Goal: Transaction & Acquisition: Download file/media

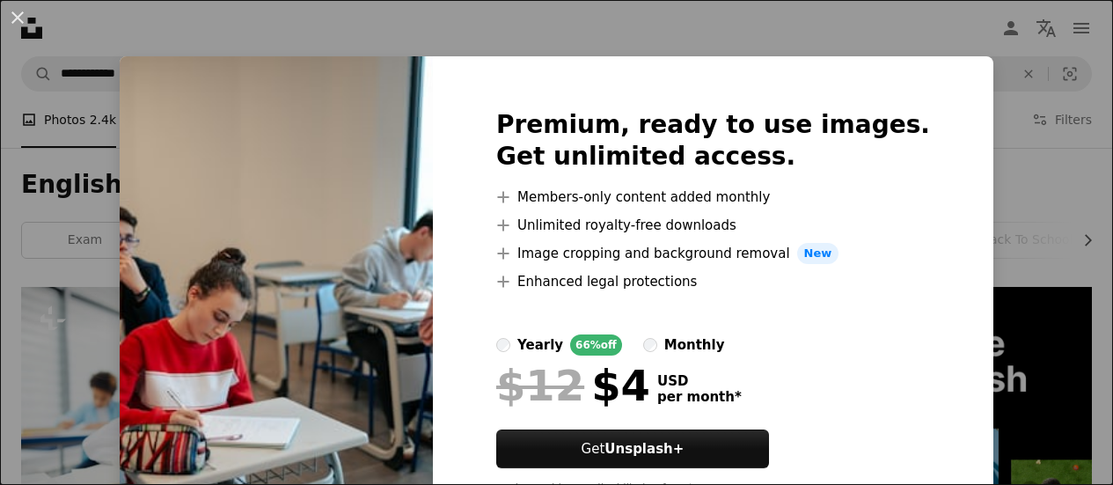
scroll to position [1524, 0]
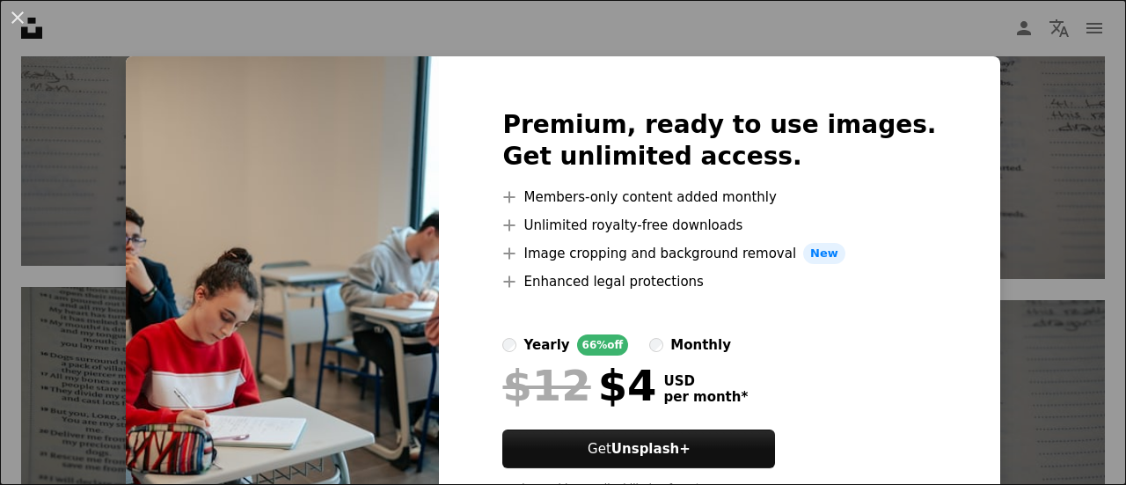
click at [609, 43] on div "An X shape Premium, ready to use images. Get unlimited access. A plus sign Memb…" at bounding box center [563, 242] width 1126 height 485
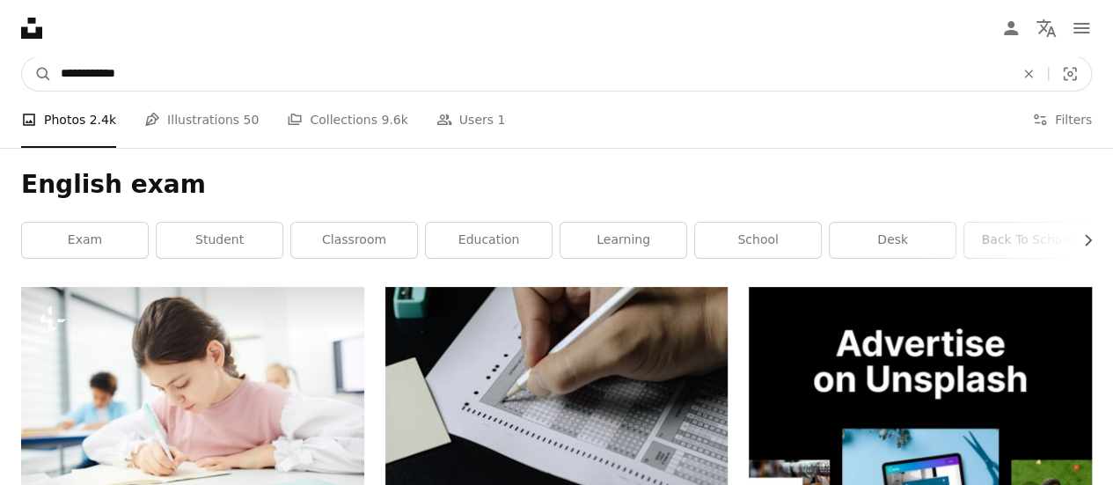
click at [77, 70] on input "**********" at bounding box center [530, 73] width 957 height 33
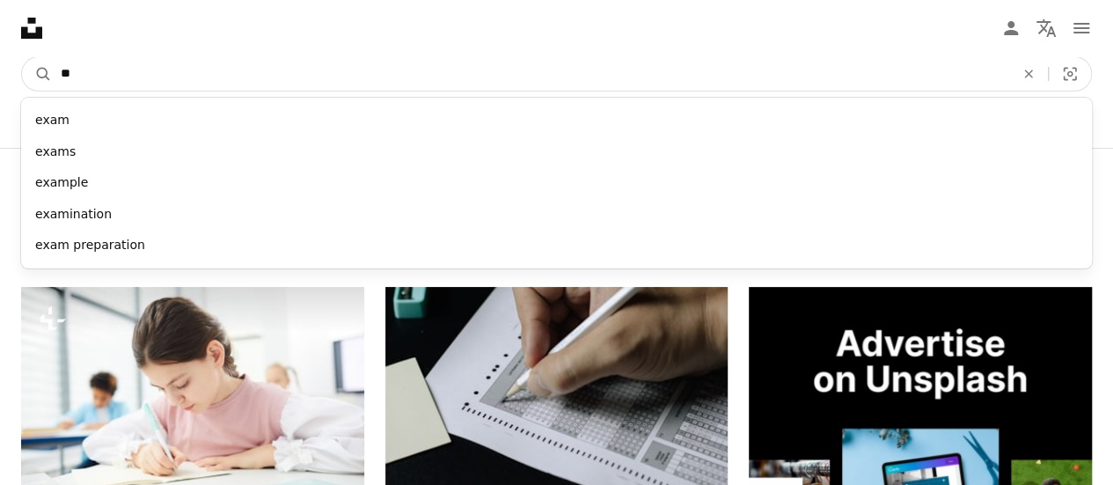
type input "*"
type input "*******"
click button "A magnifying glass" at bounding box center [37, 73] width 30 height 33
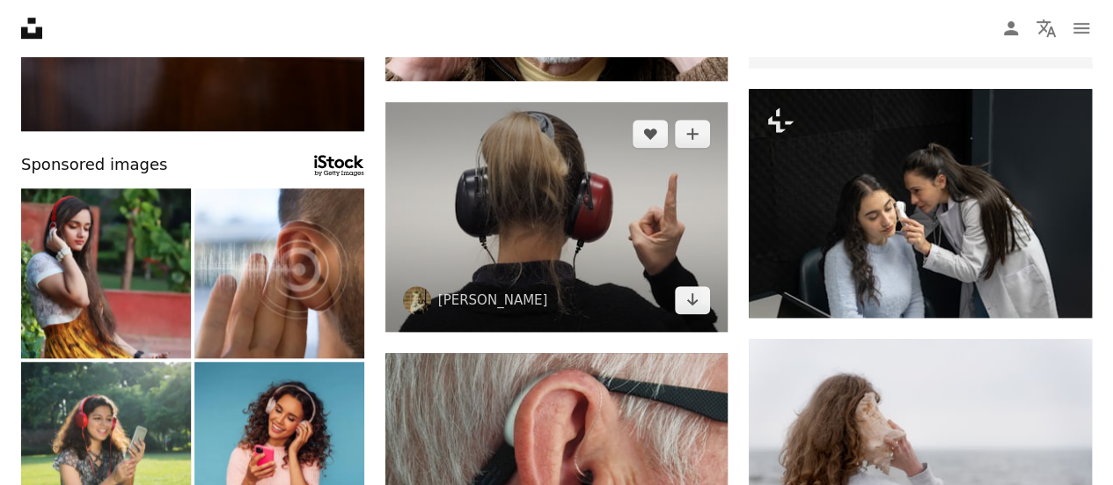
scroll to position [669, 0]
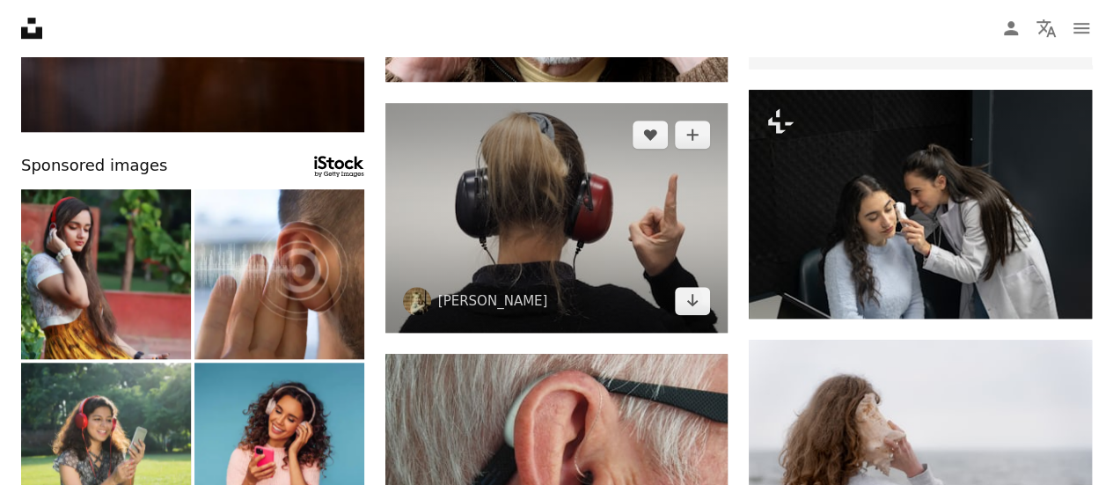
click at [521, 231] on img at bounding box center [556, 218] width 343 height 230
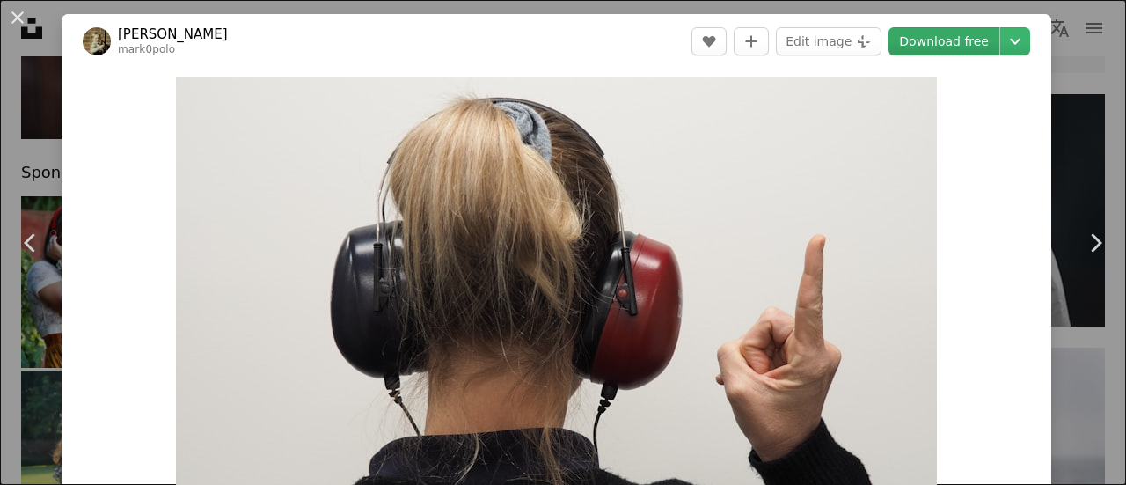
click at [942, 47] on link "Download free" at bounding box center [944, 41] width 111 height 28
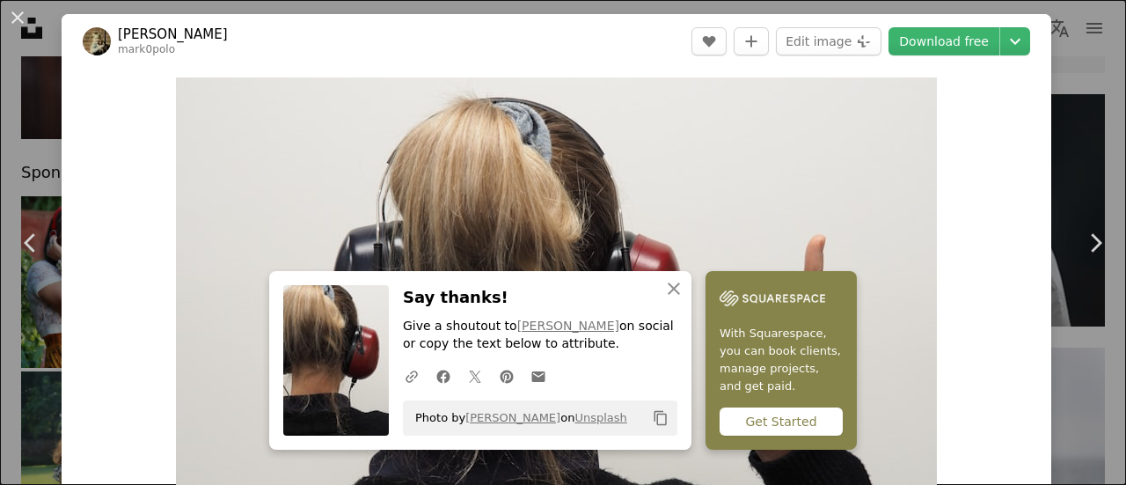
click at [988, 274] on div "Zoom in" at bounding box center [557, 333] width 990 height 528
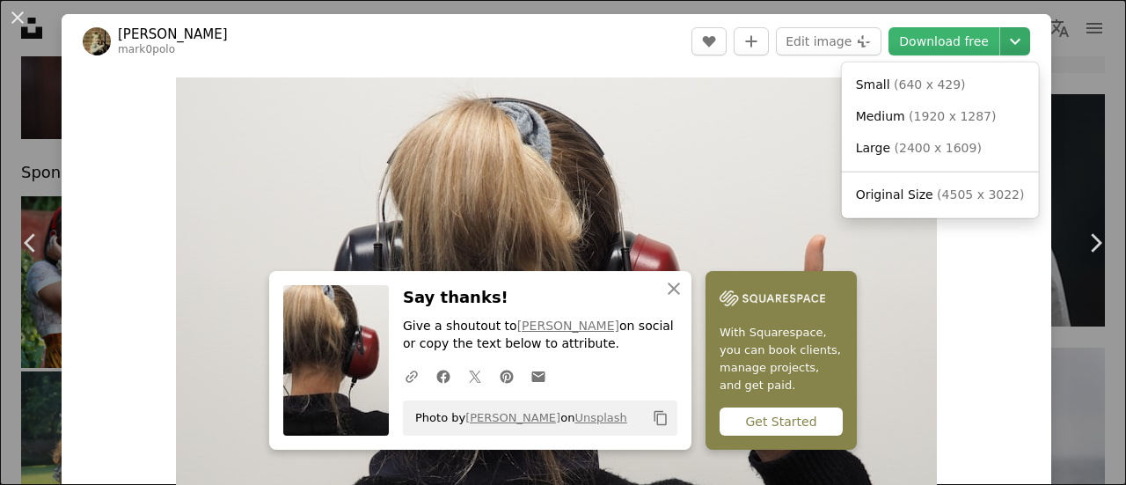
click at [1007, 48] on icon "Chevron down" at bounding box center [1015, 41] width 28 height 21
click at [926, 115] on span "( 1920 x 1287 )" at bounding box center [952, 116] width 87 height 14
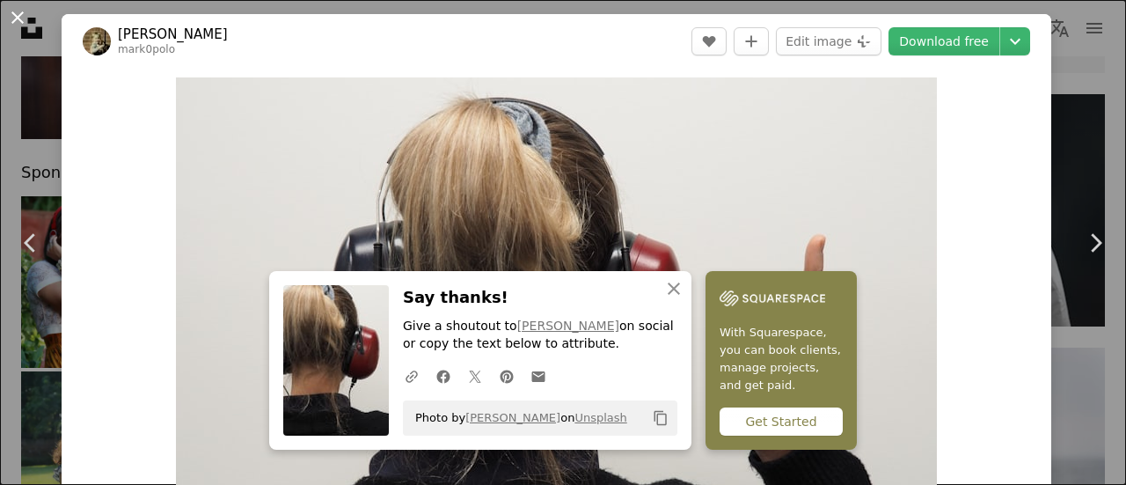
click at [16, 17] on button "An X shape" at bounding box center [17, 17] width 21 height 21
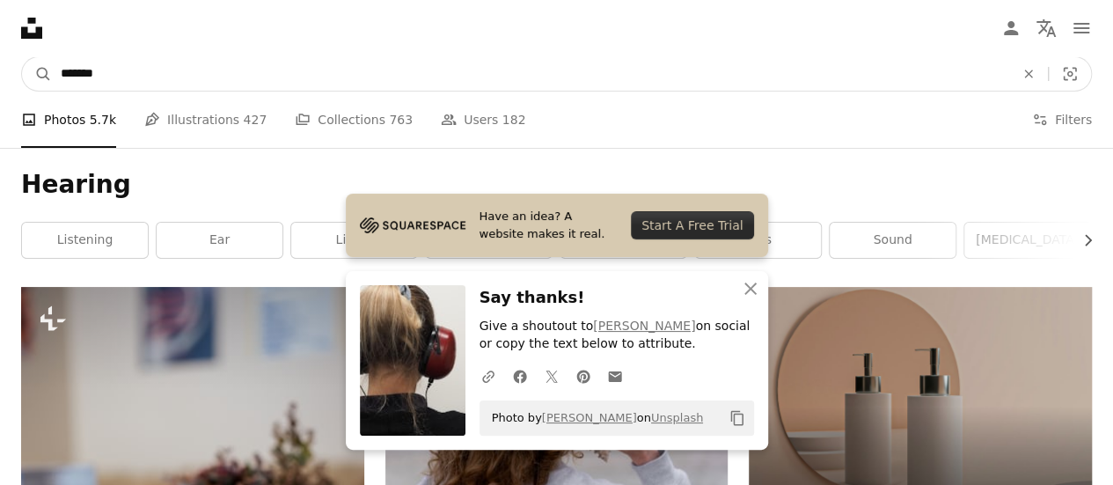
click at [77, 77] on input "*******" at bounding box center [530, 73] width 957 height 33
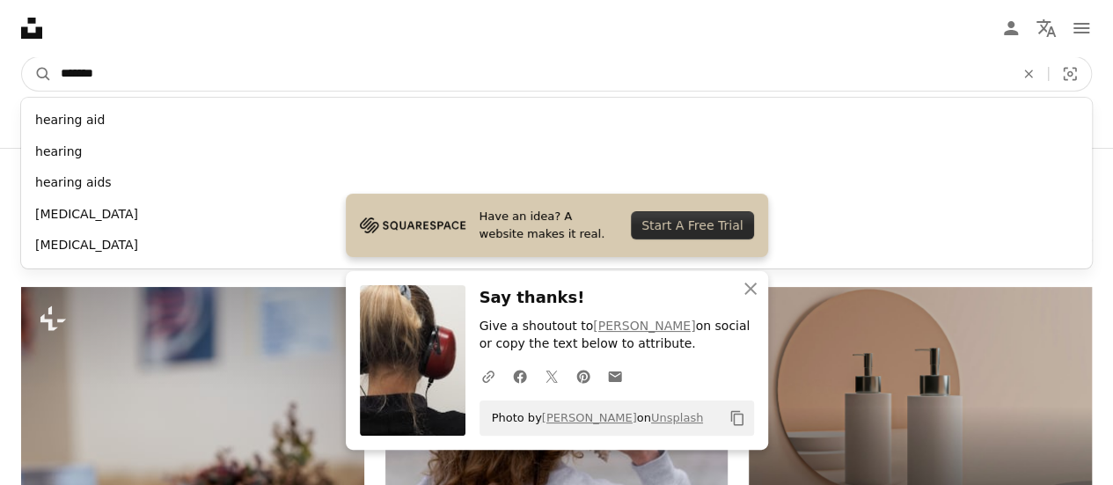
click at [77, 77] on input "*******" at bounding box center [530, 73] width 957 height 33
type input "*******"
click at [22, 57] on button "A magnifying glass" at bounding box center [37, 73] width 30 height 33
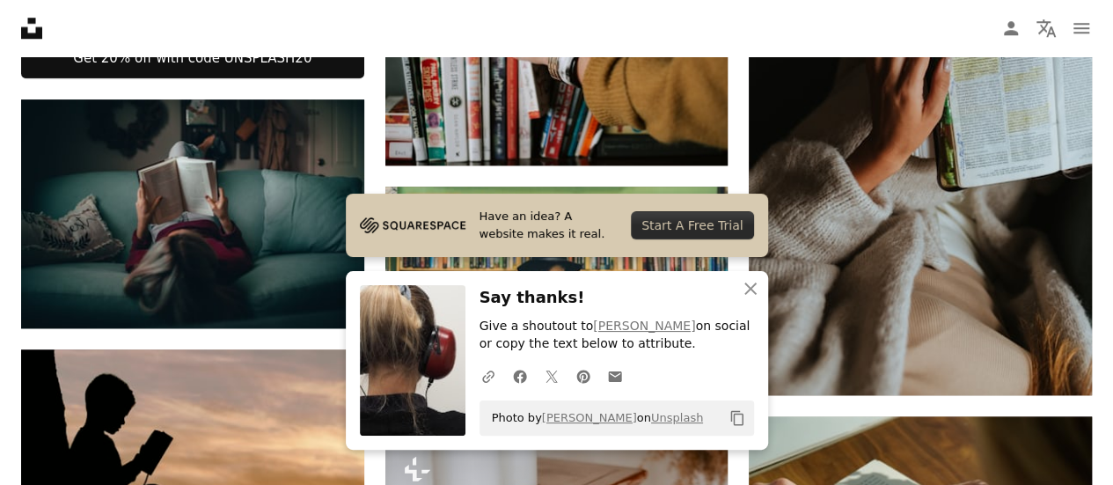
scroll to position [845, 0]
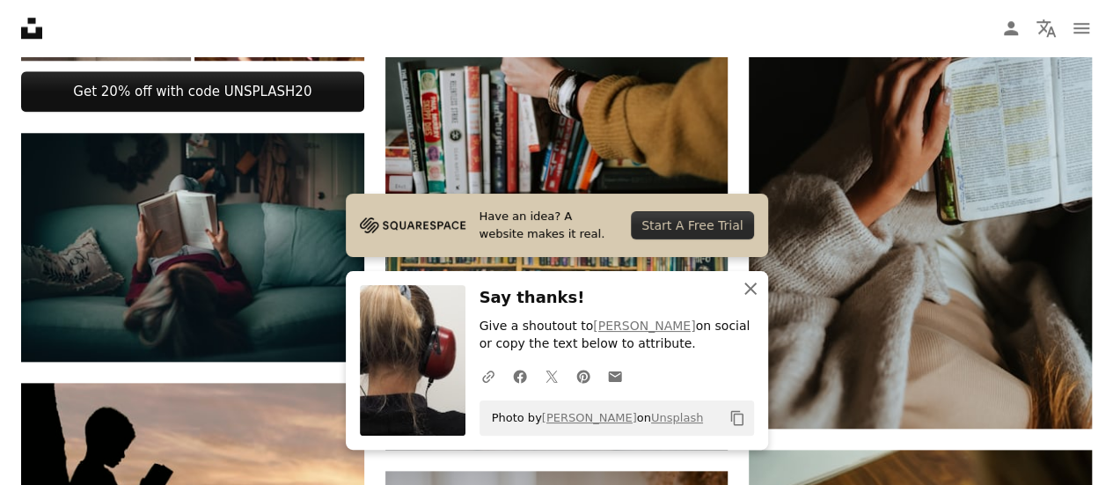
click at [753, 293] on icon "button" at bounding box center [750, 288] width 12 height 12
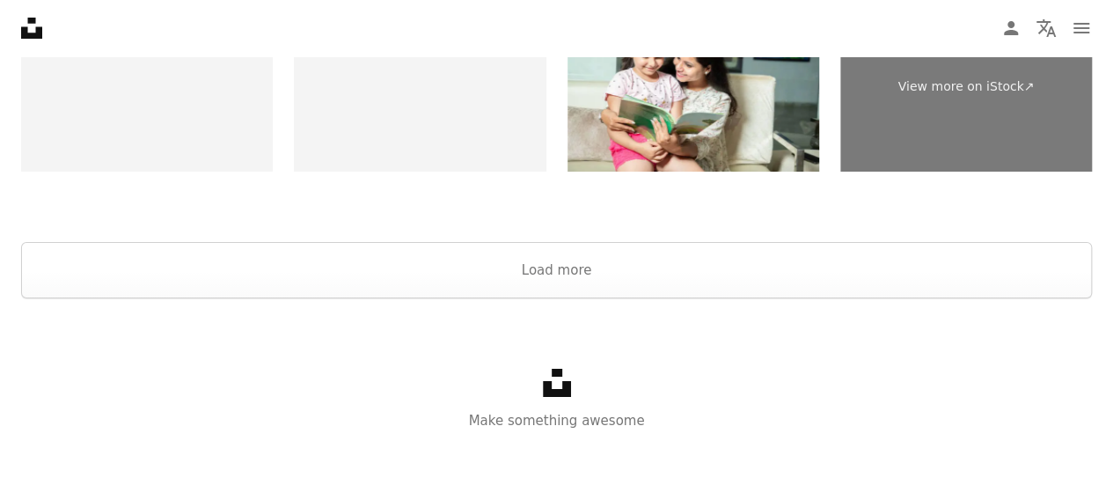
scroll to position [3238, 0]
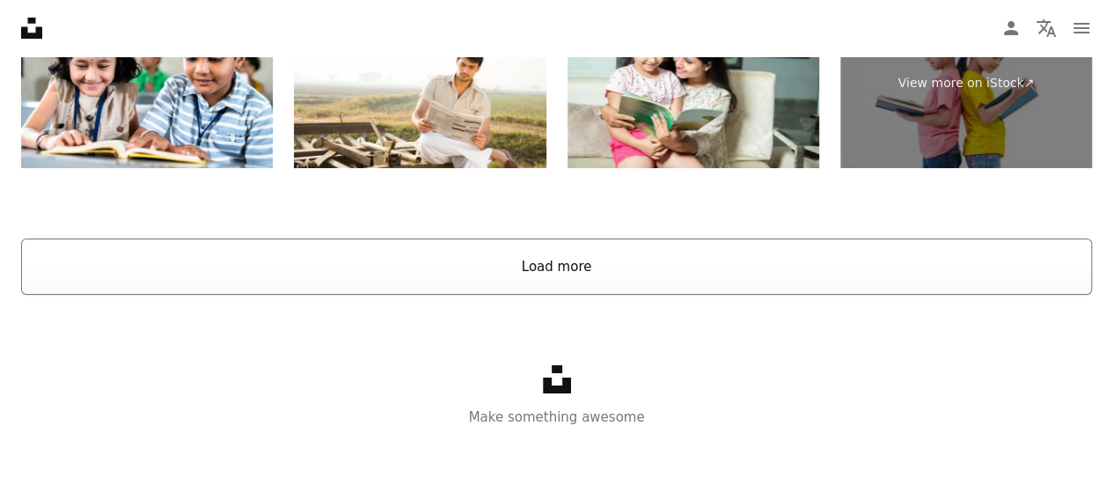
click at [692, 268] on button "Load more" at bounding box center [556, 266] width 1071 height 56
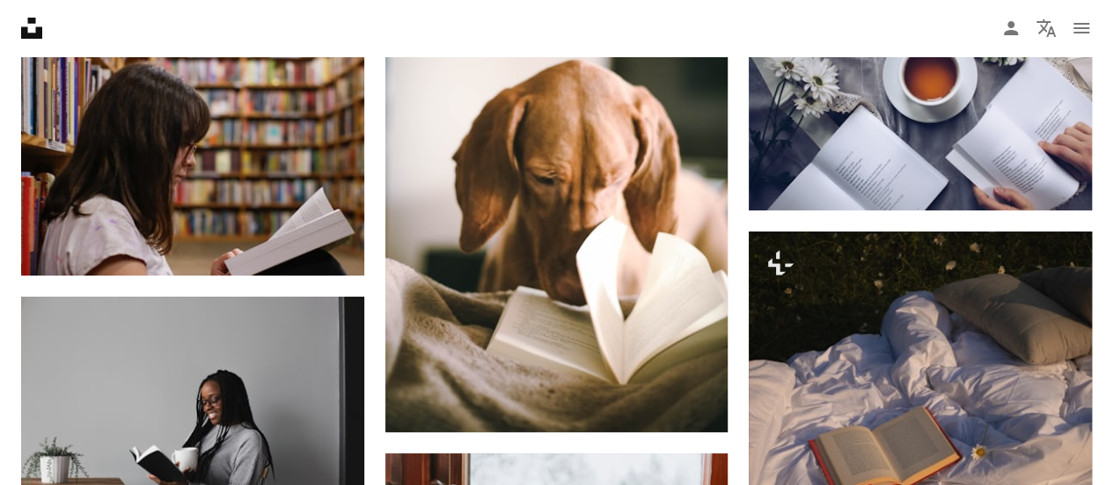
scroll to position [3449, 0]
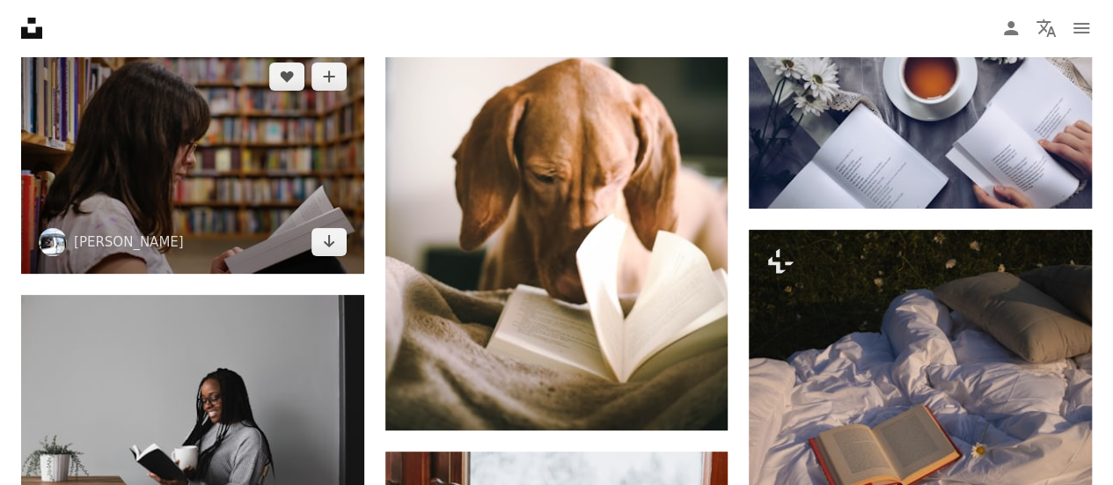
click at [159, 171] on img at bounding box center [192, 159] width 343 height 229
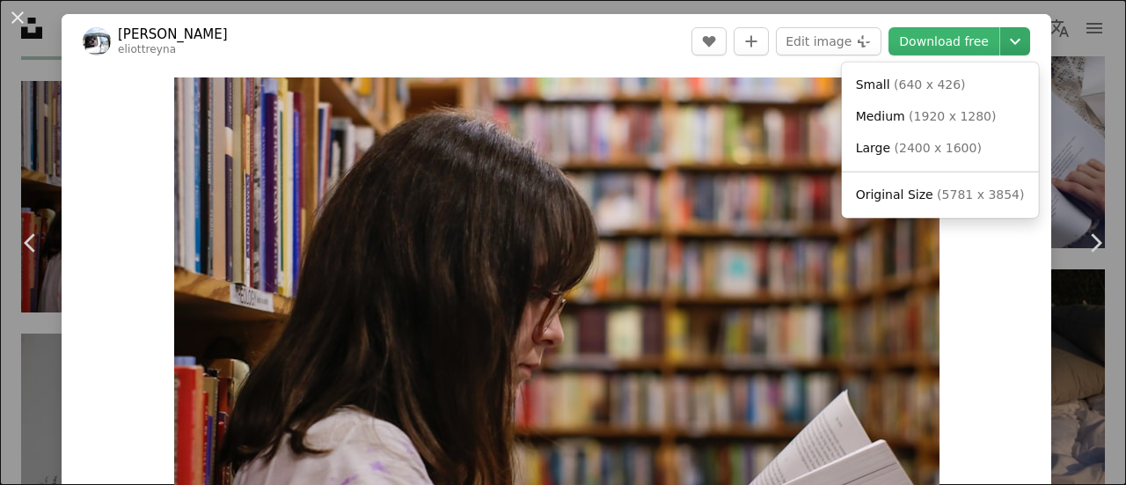
click at [1008, 41] on icon "Chevron down" at bounding box center [1015, 41] width 28 height 21
click at [948, 119] on span "( 1920 x 1280 )" at bounding box center [952, 116] width 87 height 14
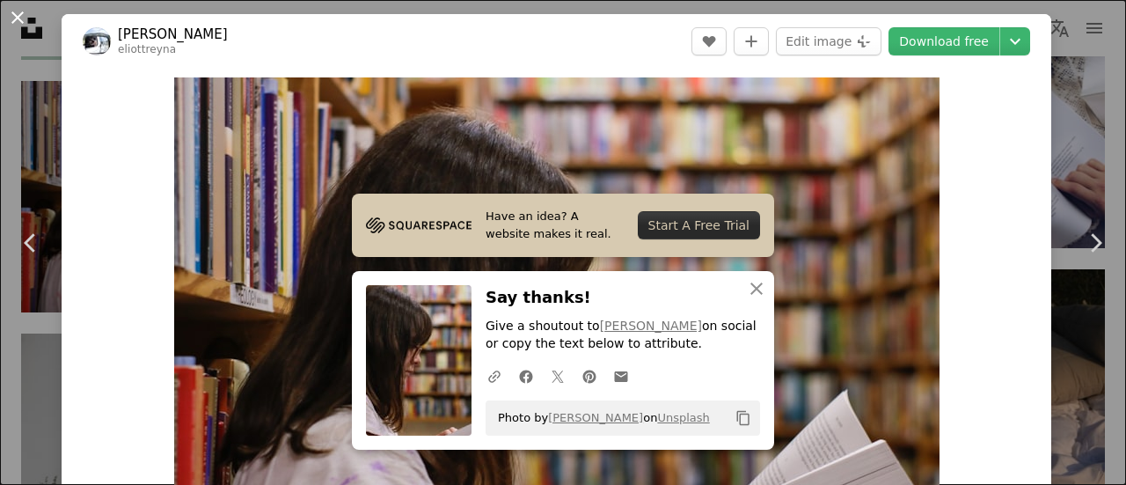
click at [20, 17] on button "An X shape" at bounding box center [17, 17] width 21 height 21
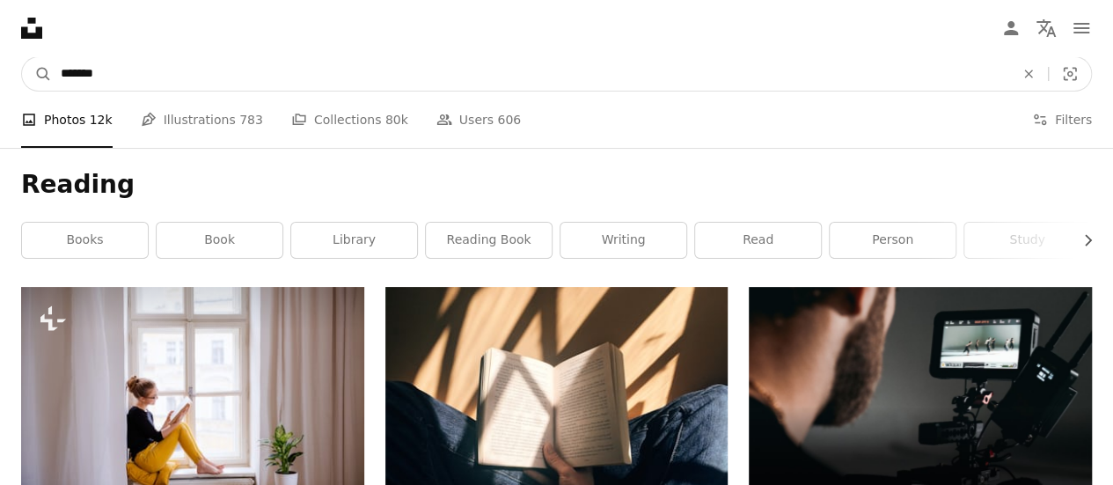
click at [76, 75] on input "*******" at bounding box center [530, 73] width 957 height 33
type input "**********"
click button "A magnifying glass" at bounding box center [37, 73] width 30 height 33
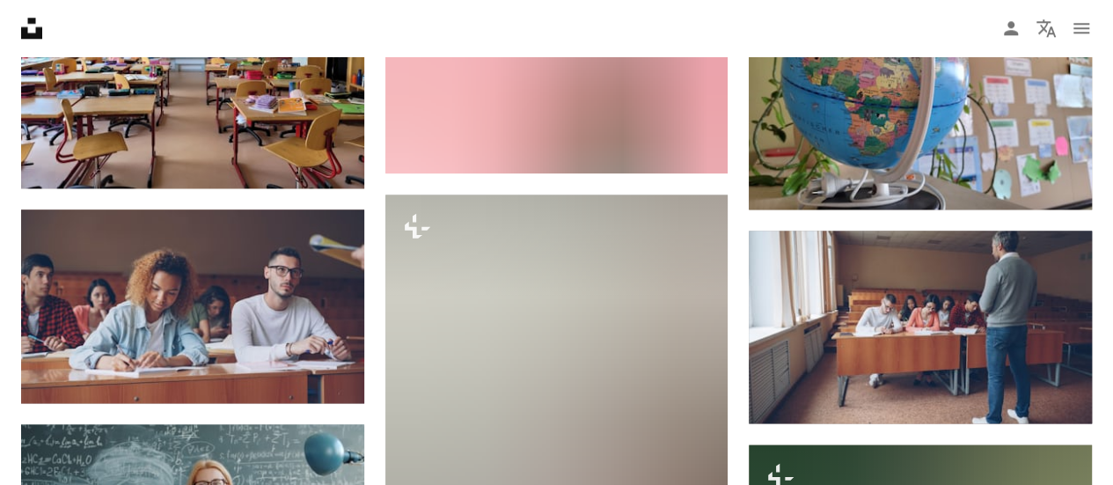
scroll to position [1091, 0]
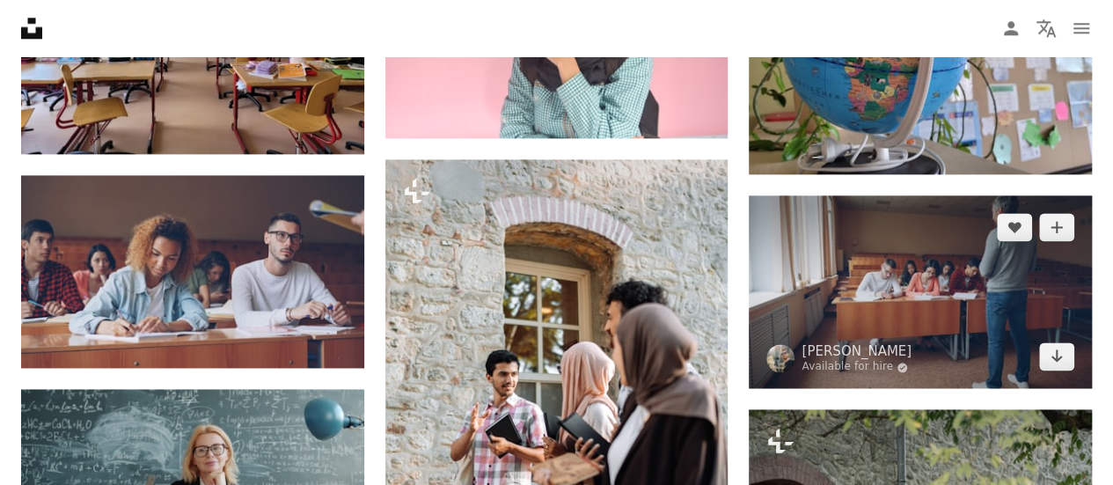
click at [905, 245] on img at bounding box center [920, 291] width 343 height 193
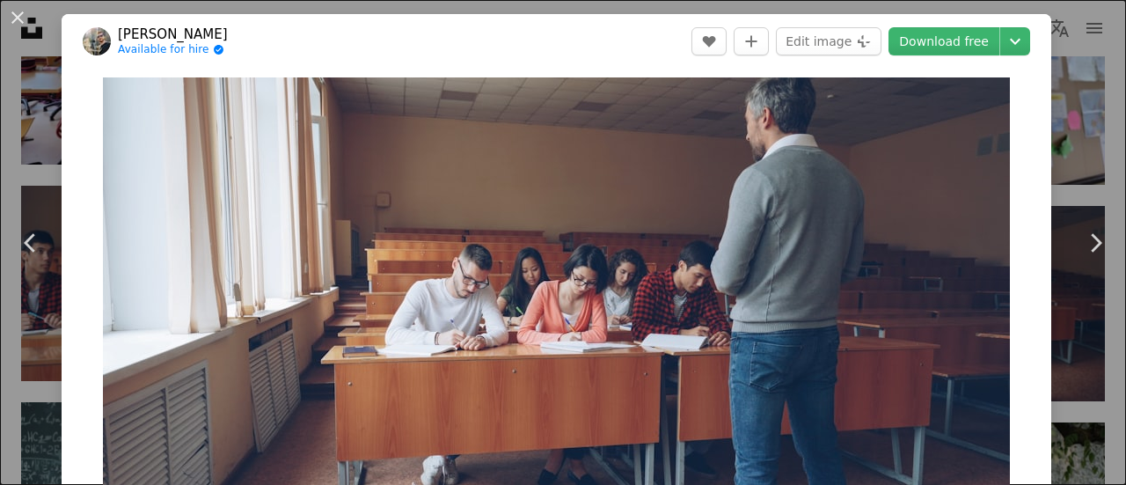
click at [1020, 46] on header "[PERSON_NAME] Available for hire A checkmark inside of a circle A heart A plus …" at bounding box center [557, 41] width 990 height 55
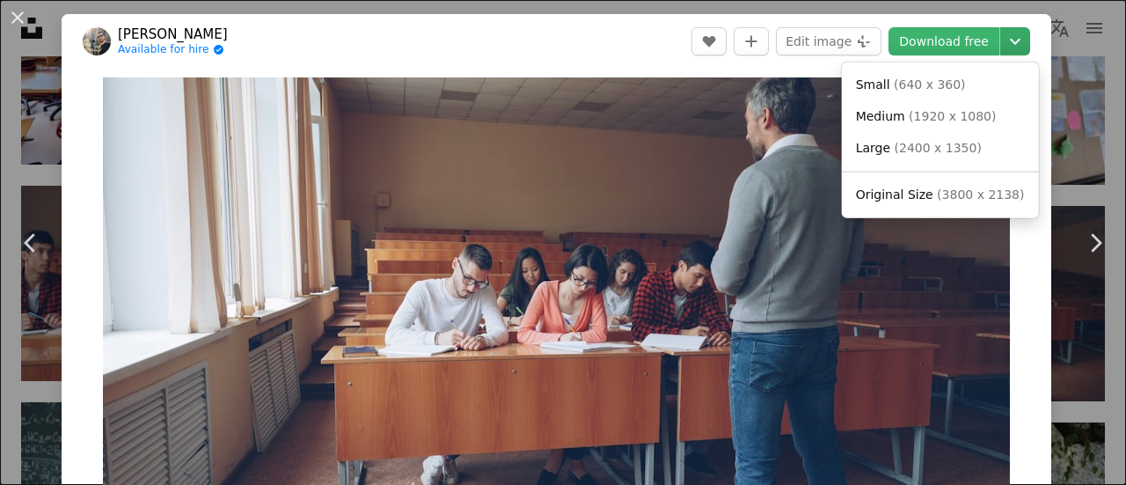
click at [1007, 45] on icon "Chevron down" at bounding box center [1015, 41] width 28 height 21
click at [946, 117] on span "( 1920 x 1080 )" at bounding box center [952, 116] width 87 height 14
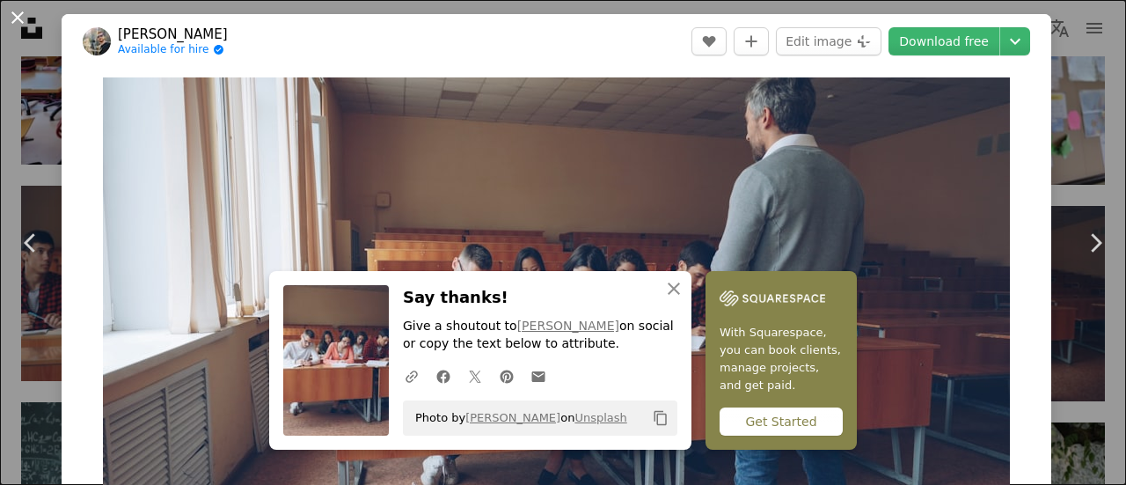
click at [16, 18] on button "An X shape" at bounding box center [17, 17] width 21 height 21
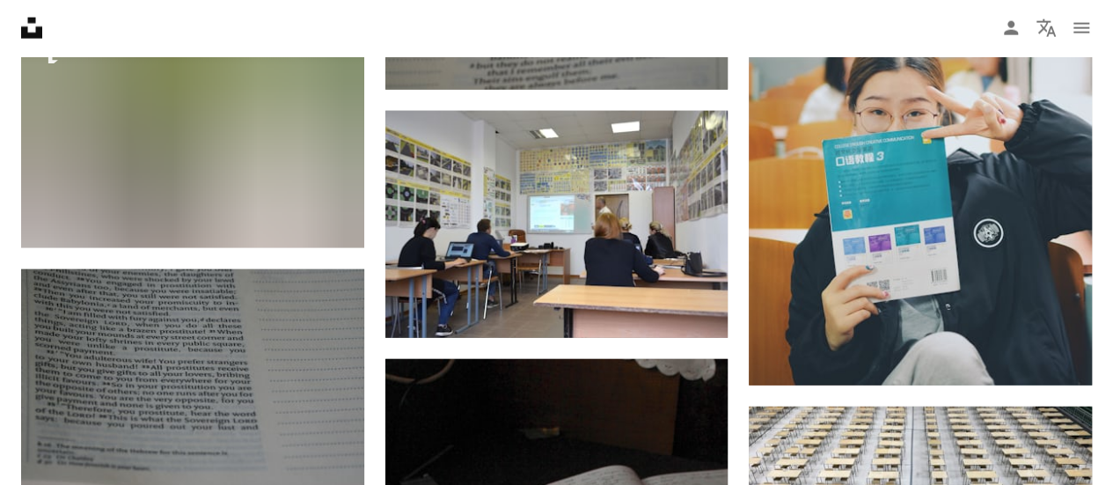
scroll to position [5518, 0]
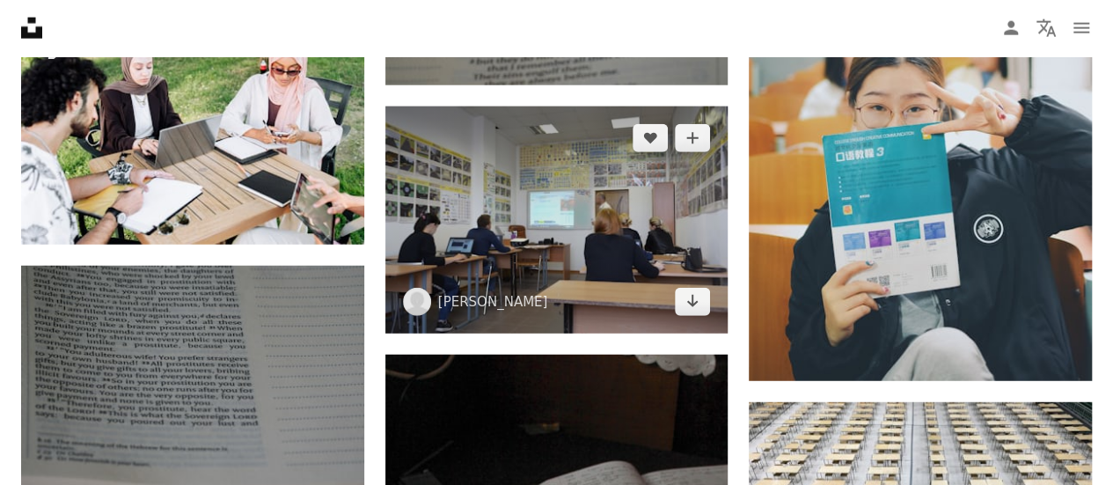
click at [632, 205] on img at bounding box center [556, 219] width 343 height 227
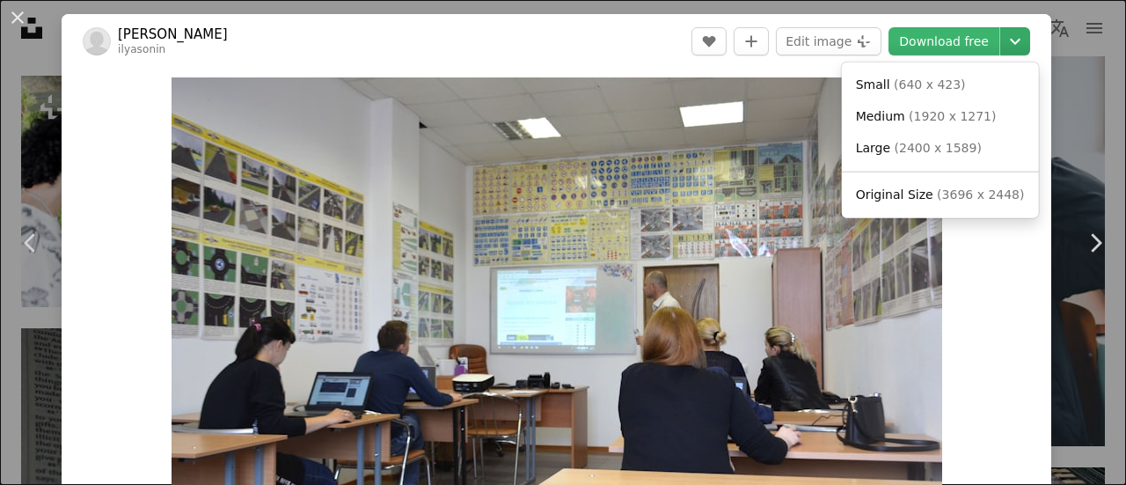
click at [1004, 47] on icon "Chevron down" at bounding box center [1015, 41] width 28 height 21
click at [940, 112] on span "( 1920 x 1271 )" at bounding box center [952, 116] width 87 height 14
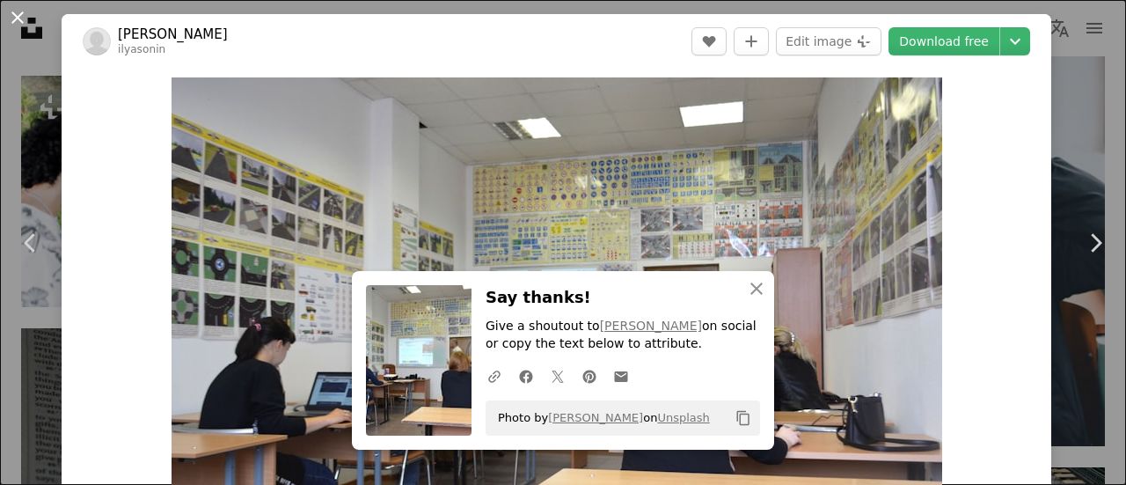
click at [13, 18] on button "An X shape" at bounding box center [17, 17] width 21 height 21
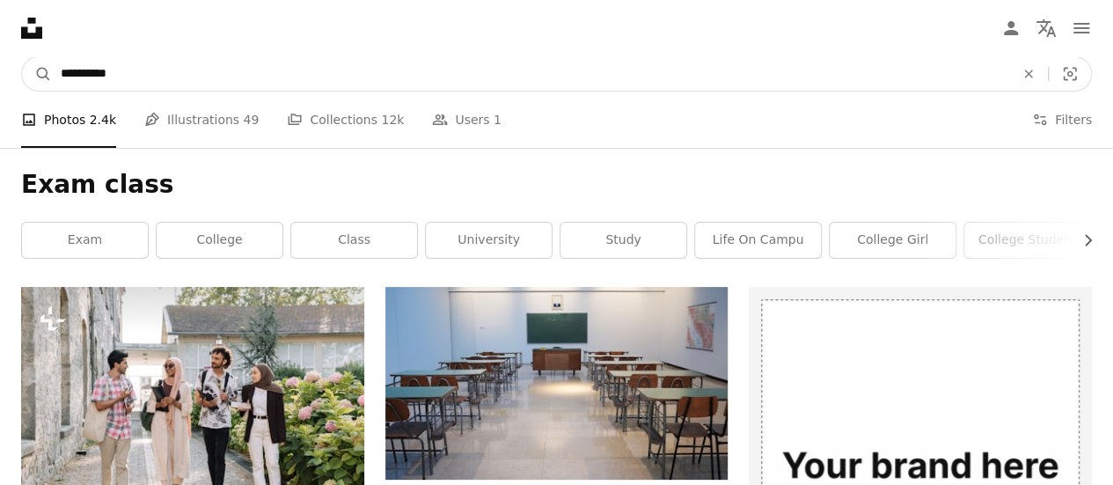
click at [86, 73] on input "**********" at bounding box center [530, 73] width 957 height 33
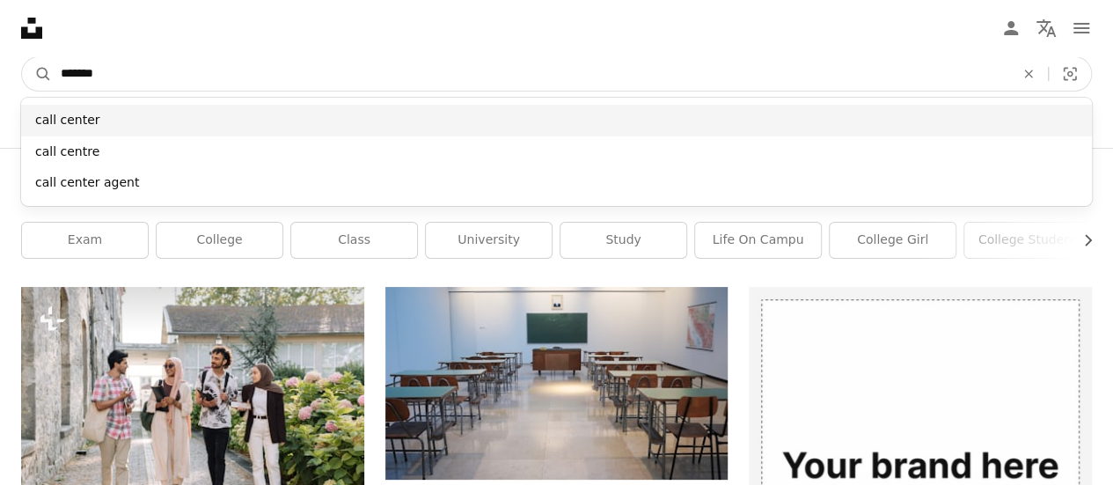
type input "*******"
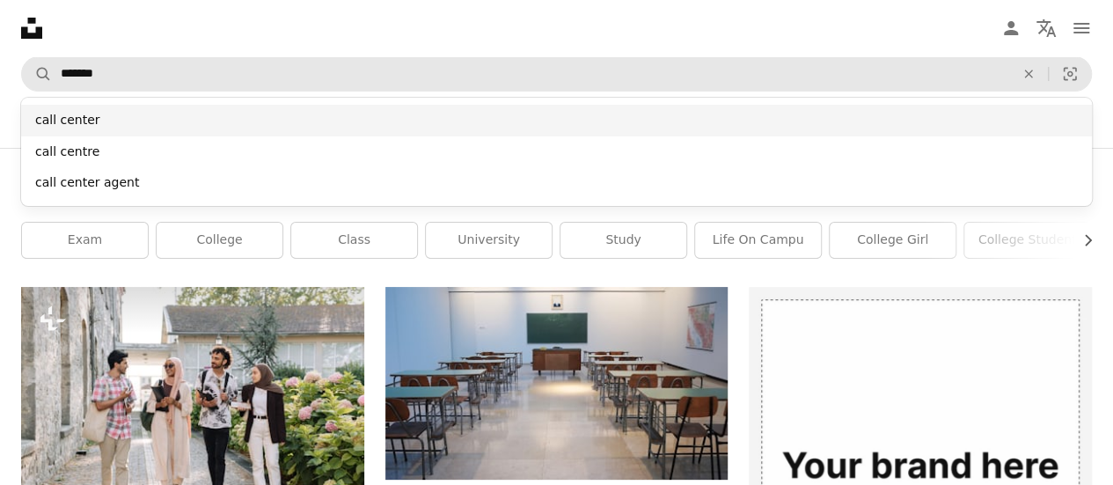
click at [62, 122] on div "call center" at bounding box center [556, 121] width 1071 height 32
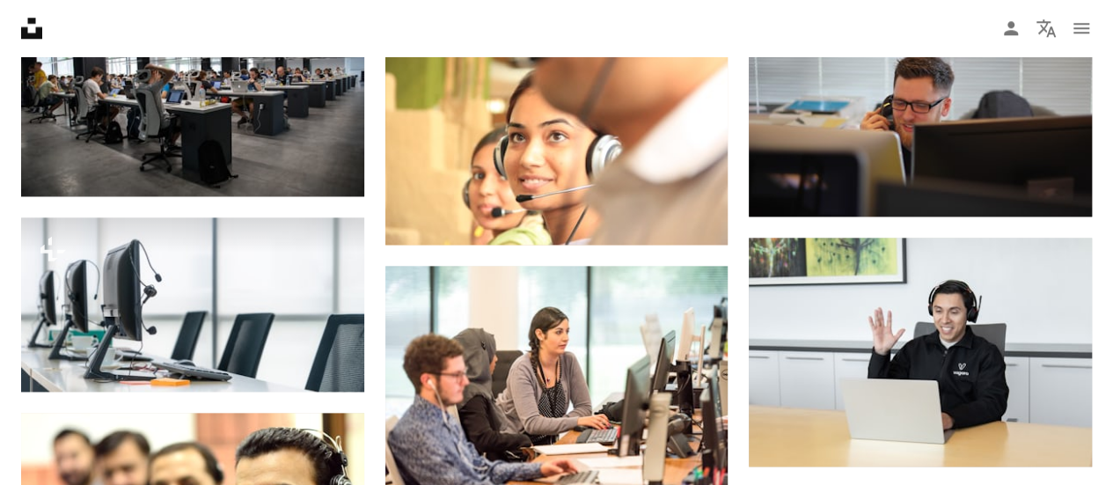
scroll to position [1056, 0]
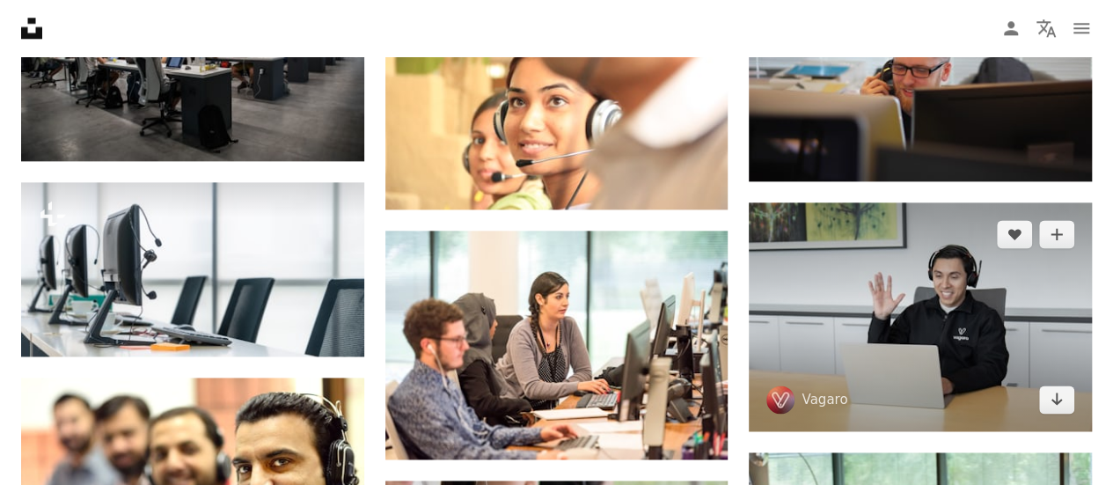
click at [1012, 290] on img at bounding box center [920, 316] width 343 height 229
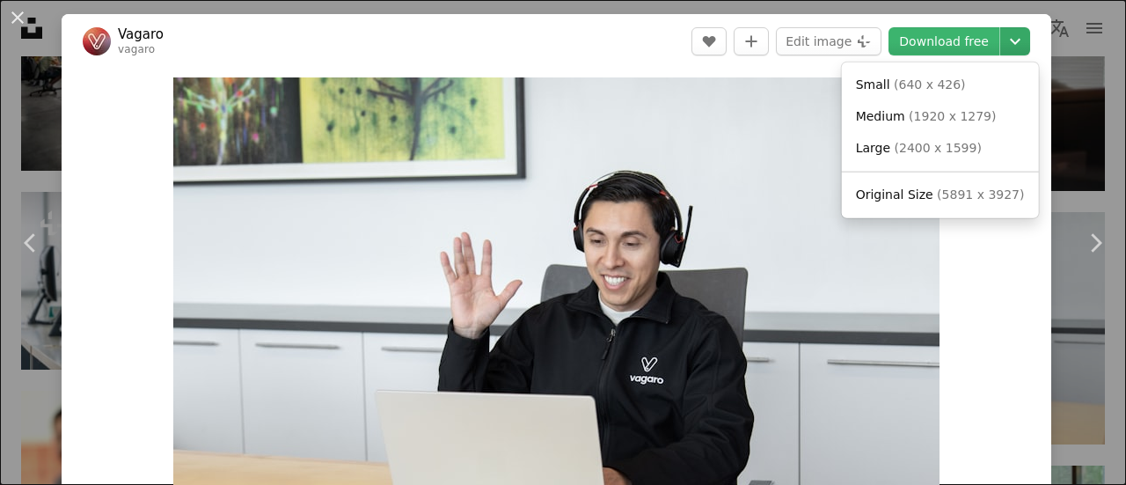
click at [1001, 46] on icon "Chevron down" at bounding box center [1015, 41] width 28 height 21
click at [947, 112] on span "( 1920 x 1279 )" at bounding box center [952, 116] width 87 height 14
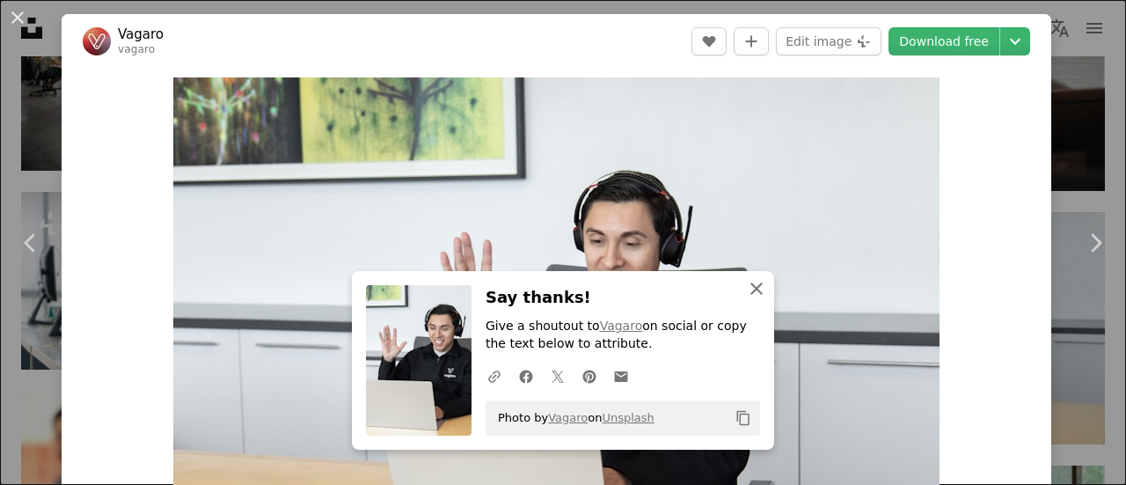
click at [751, 291] on icon "button" at bounding box center [757, 288] width 12 height 12
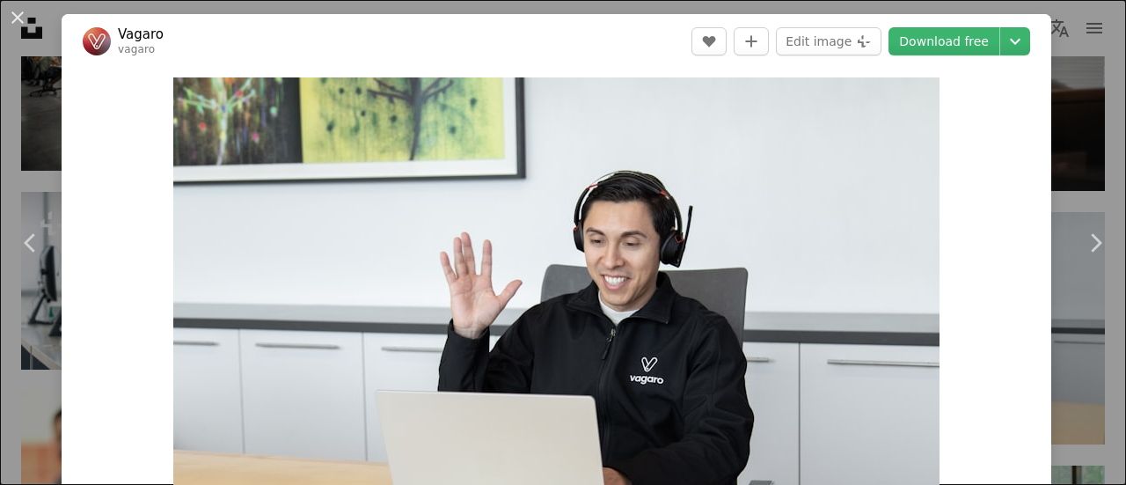
click at [1051, 116] on div "An X shape Chevron left Chevron right Vagaro vagaro A heart A plus sign Edit im…" at bounding box center [563, 242] width 1126 height 485
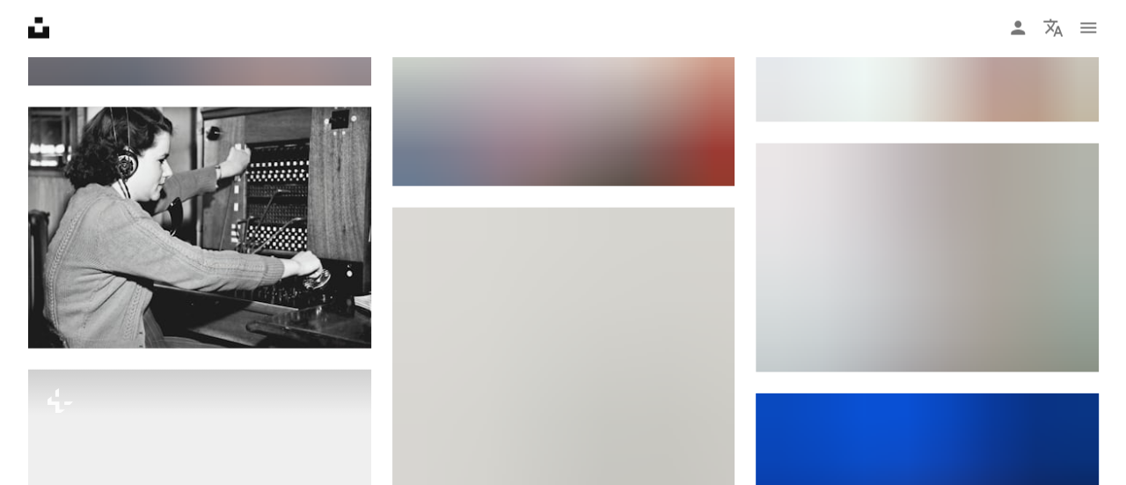
scroll to position [1830, 0]
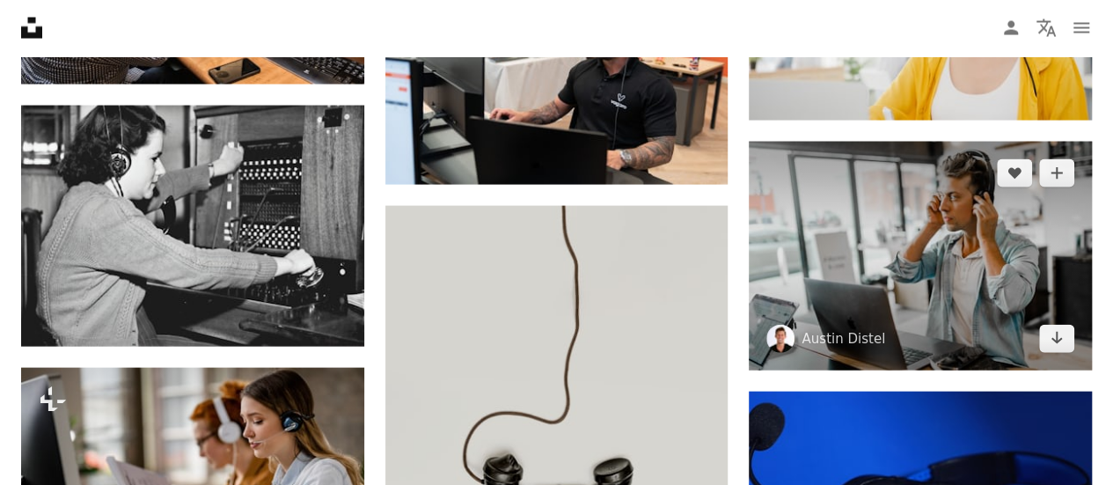
click at [1038, 236] on img at bounding box center [920, 256] width 343 height 229
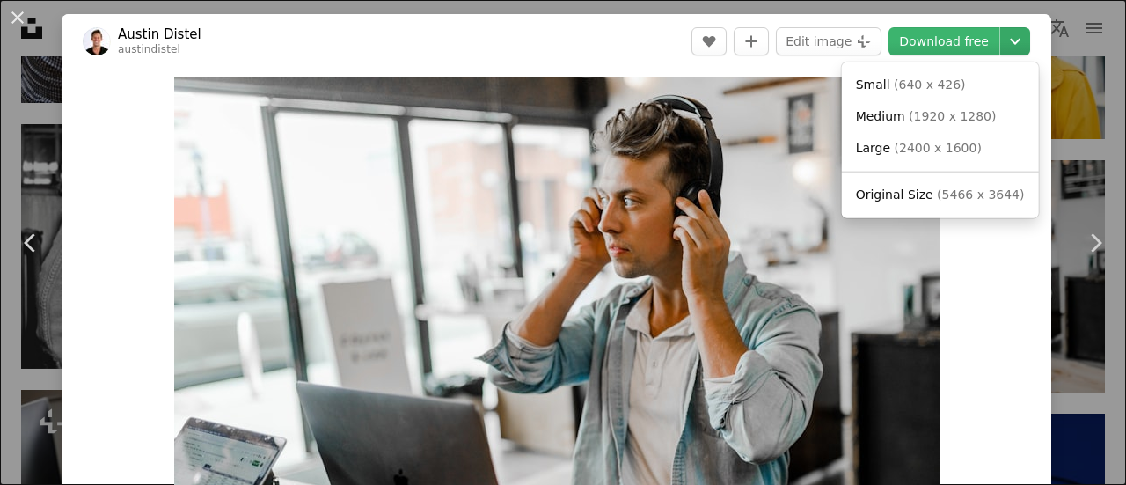
click at [1010, 43] on icon "Choose download size" at bounding box center [1015, 42] width 11 height 6
click at [948, 115] on span "( 1920 x 1280 )" at bounding box center [952, 116] width 87 height 14
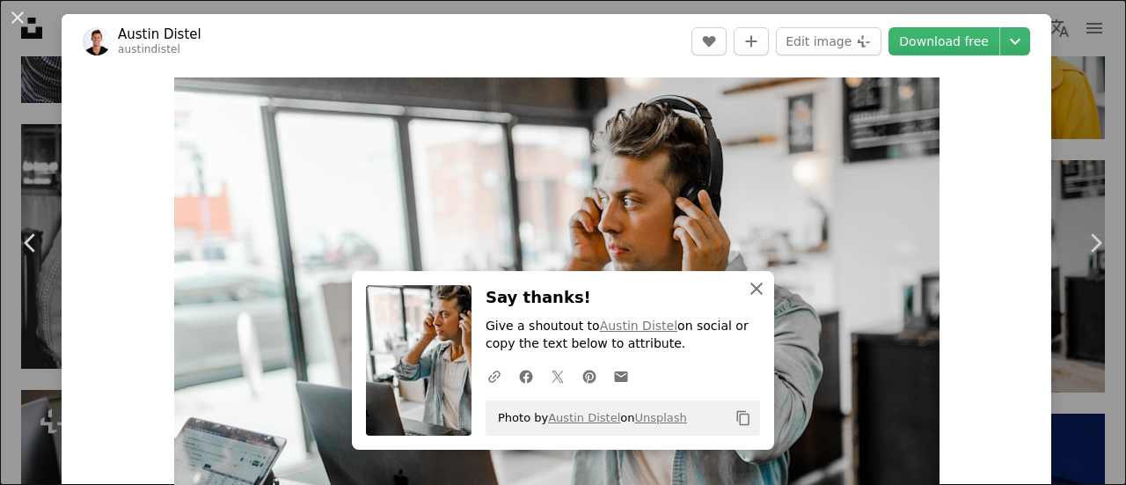
click at [751, 289] on icon "An X shape" at bounding box center [756, 288] width 21 height 21
